Goal: Task Accomplishment & Management: Complete application form

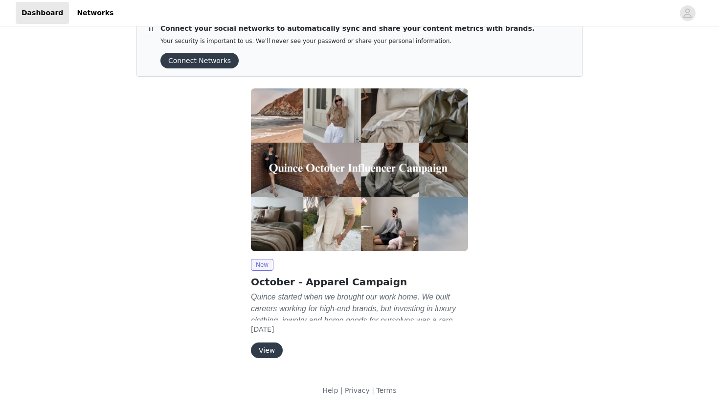
scroll to position [23, 0]
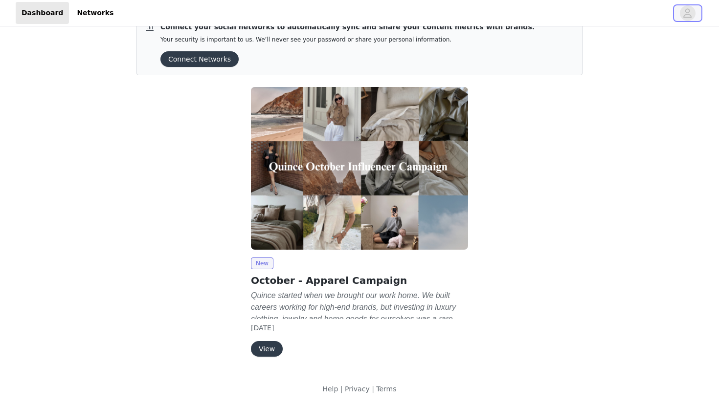
click at [683, 7] on icon "avatar" at bounding box center [687, 13] width 9 height 16
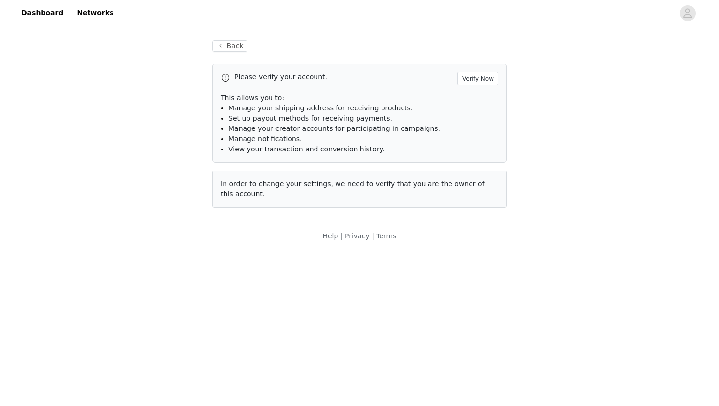
click at [248, 45] on div "Back Please verify your account. Verify Now This allows you to: Manage your shi…" at bounding box center [360, 123] width 318 height 191
click at [237, 43] on button "Back" at bounding box center [229, 46] width 35 height 12
click at [230, 44] on button "Back" at bounding box center [229, 46] width 35 height 12
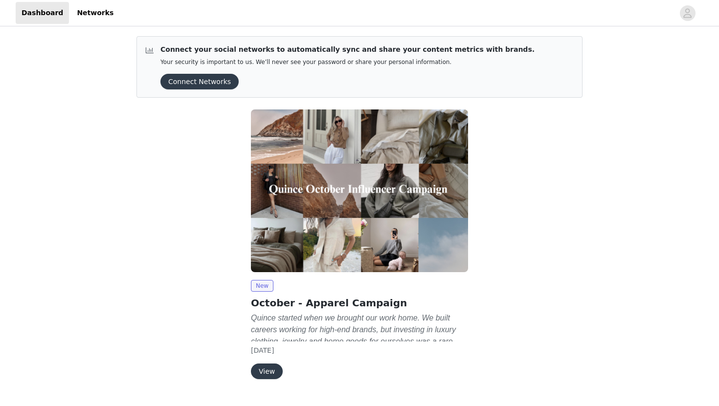
click at [268, 373] on button "View" at bounding box center [267, 372] width 32 height 16
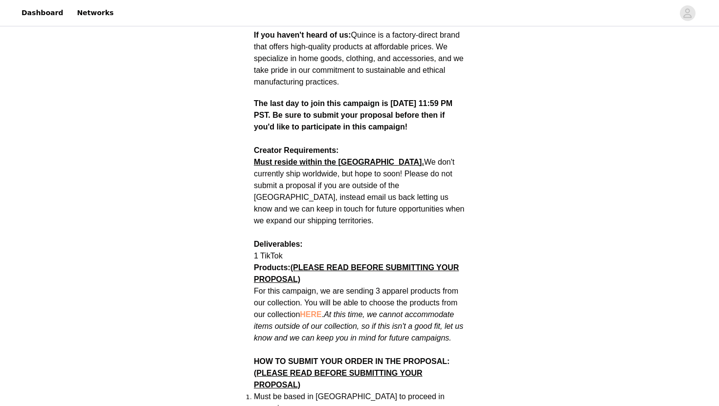
scroll to position [431, 0]
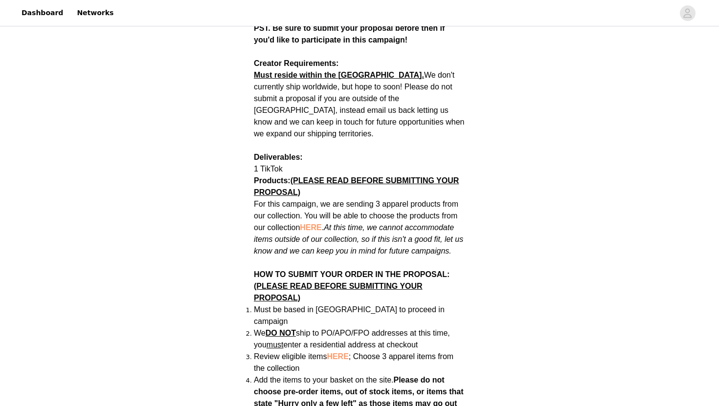
click at [311, 224] on span "HERE" at bounding box center [311, 228] width 22 height 8
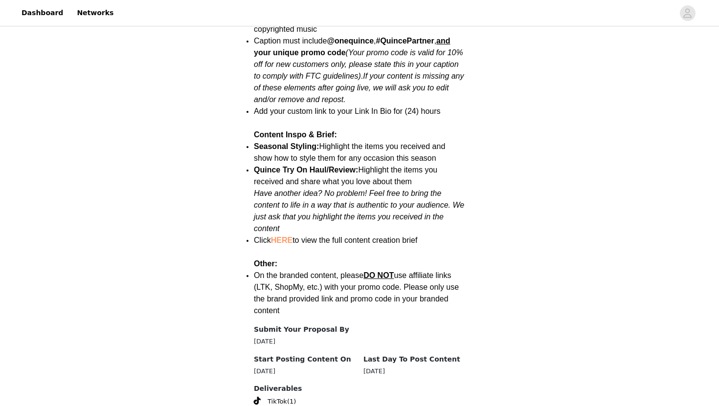
scroll to position [1211, 0]
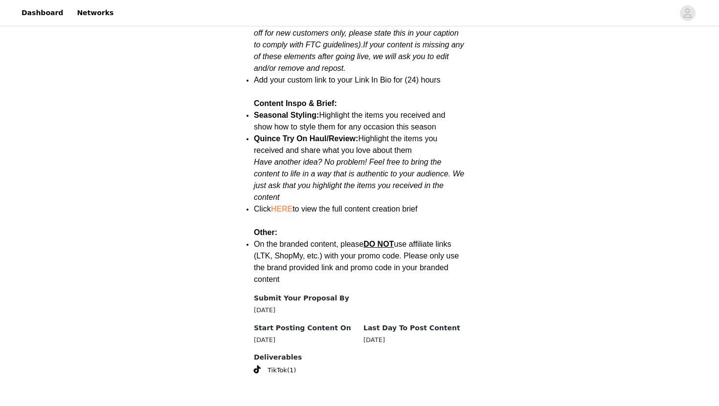
click at [279, 205] on link "HERE" at bounding box center [282, 209] width 22 height 8
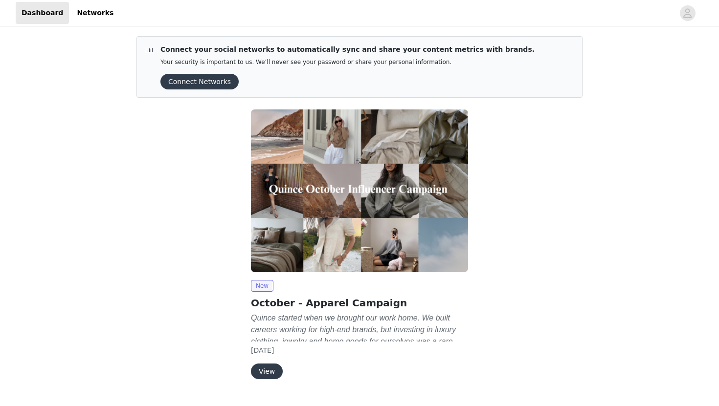
scroll to position [23, 0]
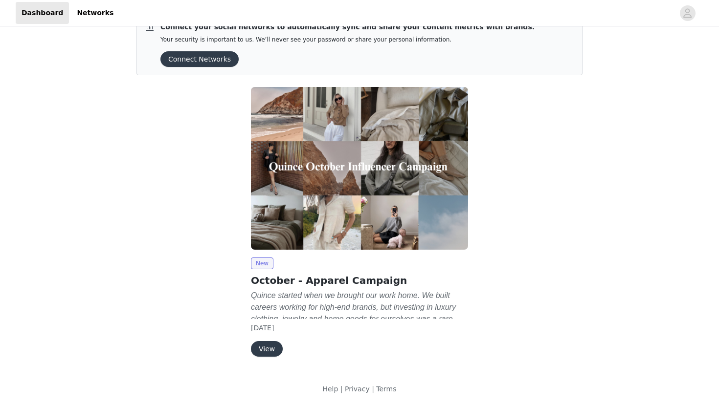
click at [274, 348] on button "View" at bounding box center [267, 349] width 32 height 16
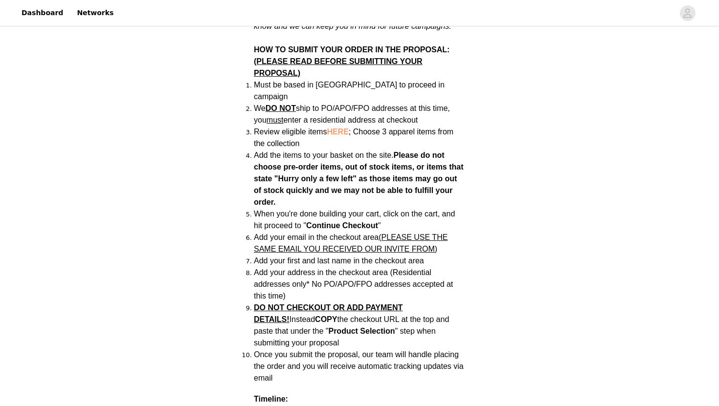
scroll to position [581, 0]
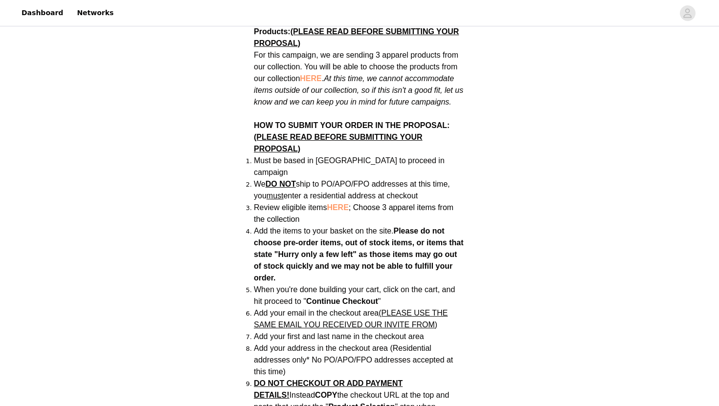
click at [343, 203] on span "HERE" at bounding box center [338, 207] width 22 height 8
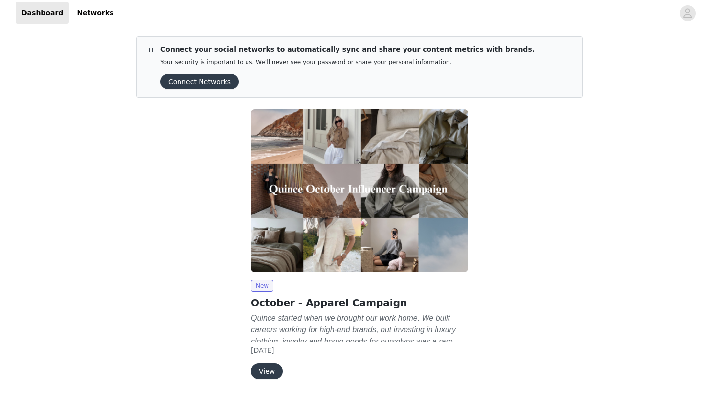
click at [270, 378] on button "View" at bounding box center [267, 372] width 32 height 16
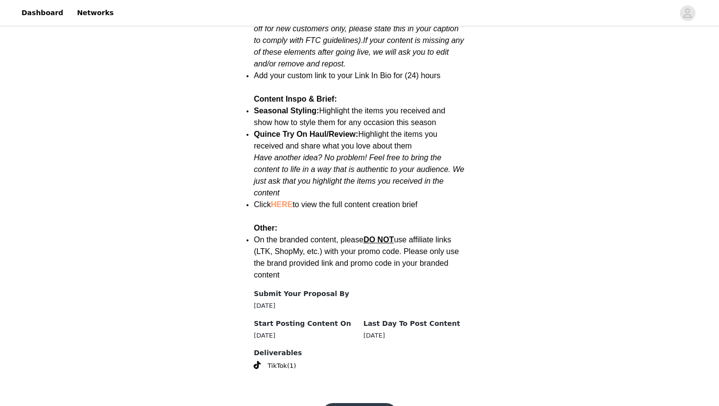
scroll to position [1225, 0]
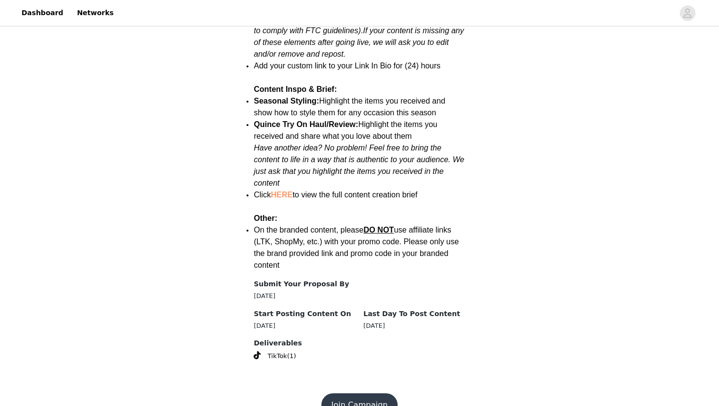
click at [362, 394] on button "Join Campaign" at bounding box center [359, 405] width 76 height 23
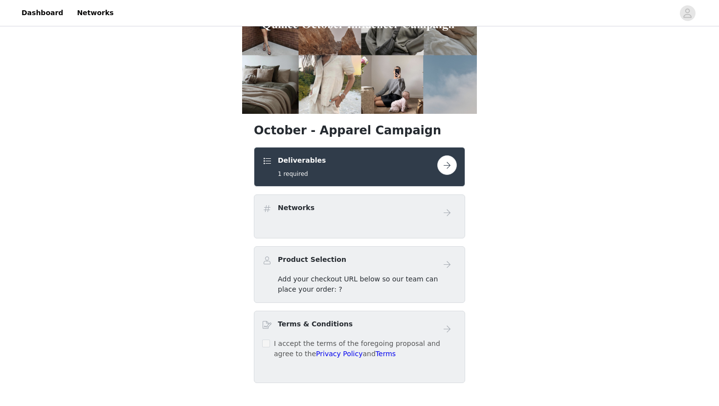
scroll to position [113, 0]
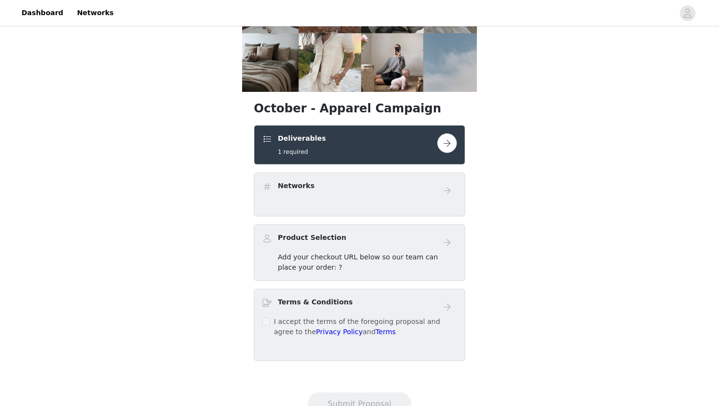
click at [450, 146] on button "button" at bounding box center [447, 144] width 20 height 20
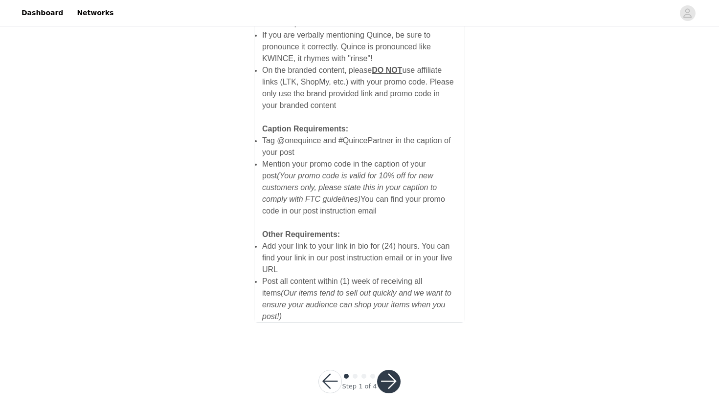
scroll to position [646, 0]
click at [389, 370] on button "button" at bounding box center [388, 381] width 23 height 23
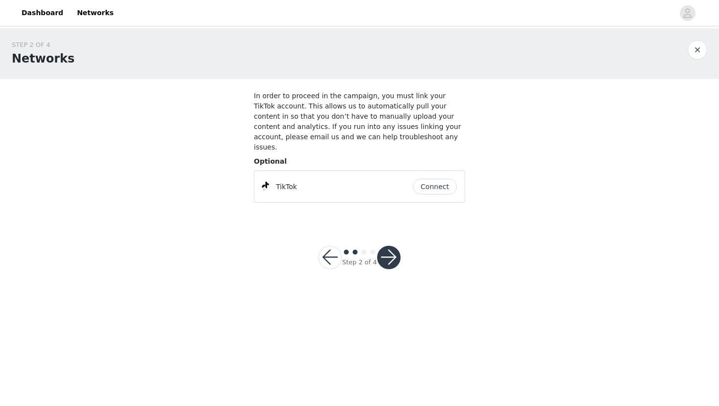
click at [422, 179] on button "Connect" at bounding box center [435, 187] width 44 height 16
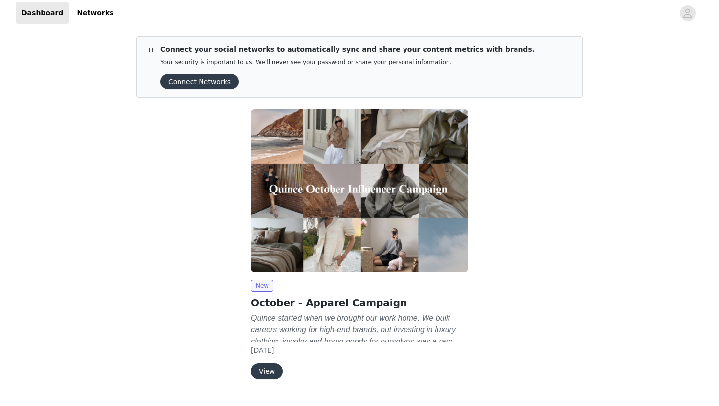
click at [268, 369] on button "View" at bounding box center [267, 372] width 32 height 16
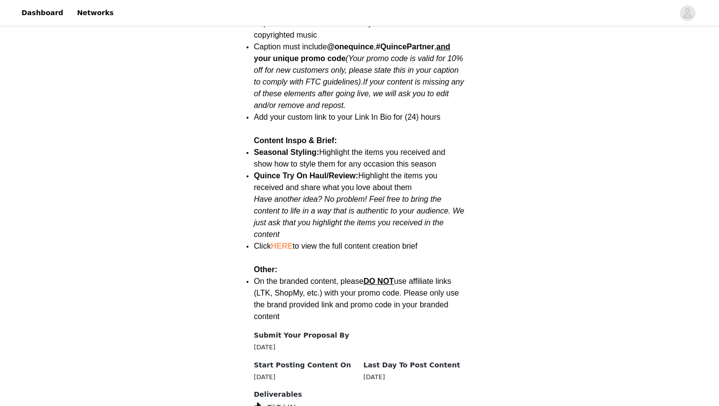
scroll to position [1225, 0]
